Goal: Task Accomplishment & Management: Manage account settings

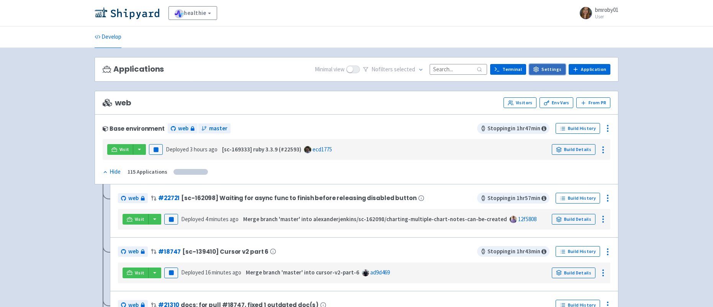
click at [549, 68] on link "Settings" at bounding box center [548, 69] width 36 height 11
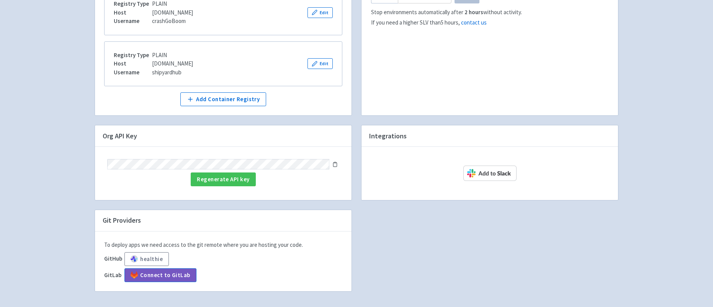
scroll to position [168, 0]
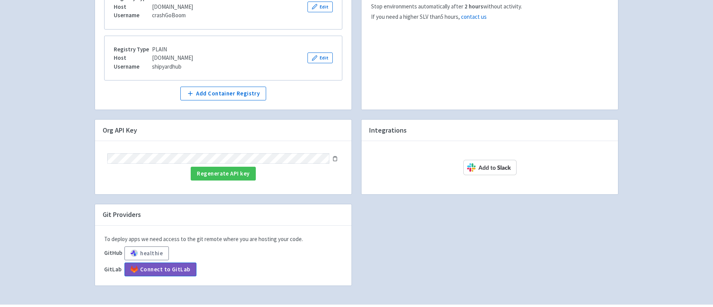
click at [336, 157] on icon at bounding box center [334, 159] width 3 height 4
click at [339, 156] on button "Copy to clipboard" at bounding box center [335, 158] width 8 height 10
